Goal: Information Seeking & Learning: Find specific fact

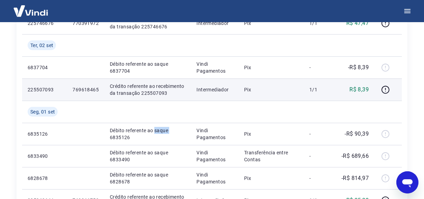
scroll to position [394, 0]
click at [153, 91] on p "Crédito referente ao recebimento da transação 225507093" at bounding box center [148, 90] width 76 height 14
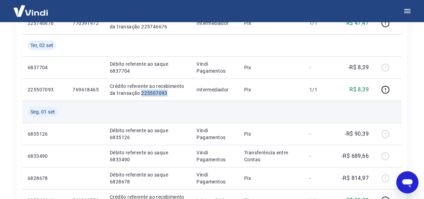
copy p "225507093"
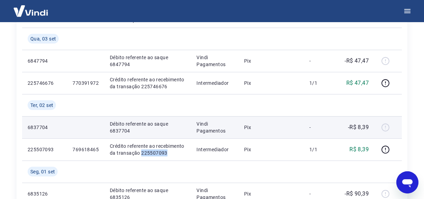
scroll to position [331, 0]
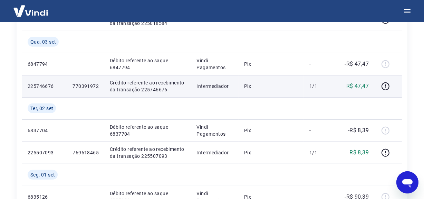
click at [153, 89] on p "Crédito referente ao recebimento da transação 225746676" at bounding box center [148, 86] width 76 height 14
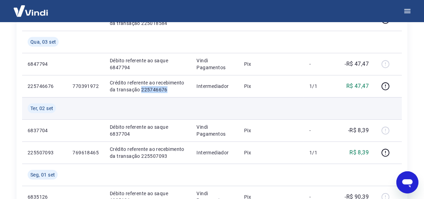
copy p "225746676"
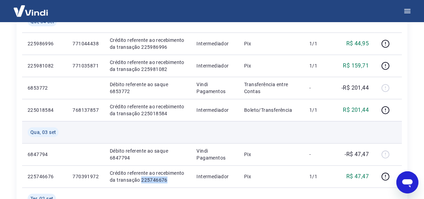
scroll to position [238, 0]
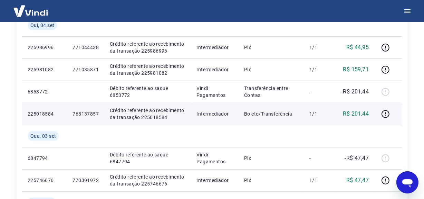
click at [155, 115] on p "Crédito referente ao recebimento da transação 225018584" at bounding box center [148, 114] width 76 height 14
copy p "225018584"
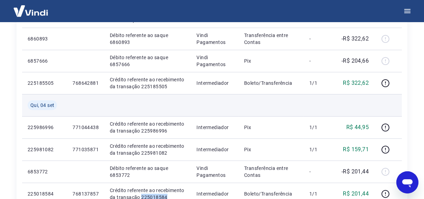
scroll to position [143, 0]
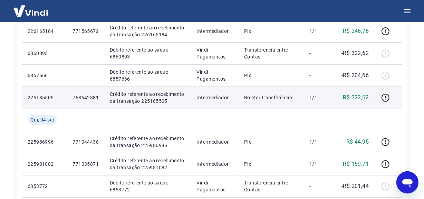
click at [148, 99] on p "Crédito referente ao recebimento da transação 225185505" at bounding box center [148, 97] width 76 height 14
copy p "225185505"
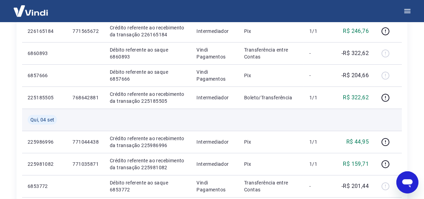
click at [244, 119] on td at bounding box center [271, 119] width 65 height 22
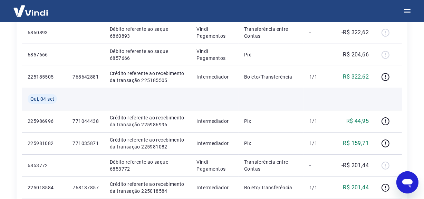
scroll to position [175, 0]
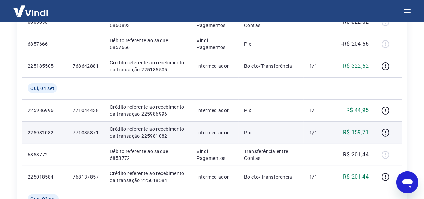
click at [238, 124] on td "Intermediador" at bounding box center [215, 132] width 48 height 22
click at [151, 133] on p "Crédito referente ao recebimento da transação 225981082" at bounding box center [148, 132] width 76 height 14
copy p "225981082"
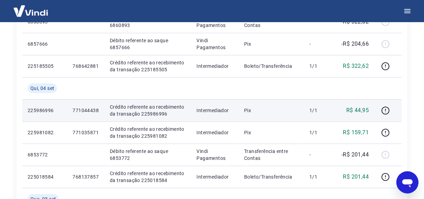
click at [151, 113] on p "Crédito referente ao recebimento da transação 225986996" at bounding box center [148, 110] width 76 height 14
copy p "225986996"
